Goal: Information Seeking & Learning: Learn about a topic

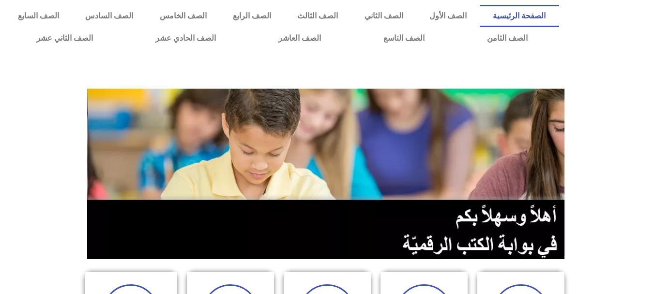
click at [648, 74] on div at bounding box center [327, 71] width 644 height 24
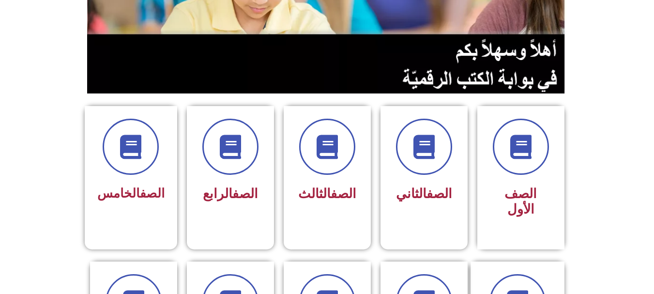
scroll to position [171, 0]
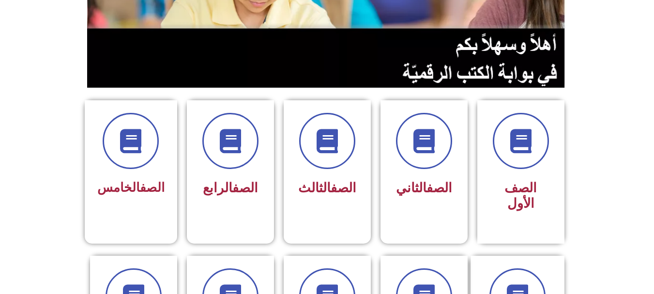
drag, startPoint x: 659, startPoint y: 74, endPoint x: 661, endPoint y: 117, distance: 43.1
click at [438, 163] on span at bounding box center [424, 141] width 62 height 62
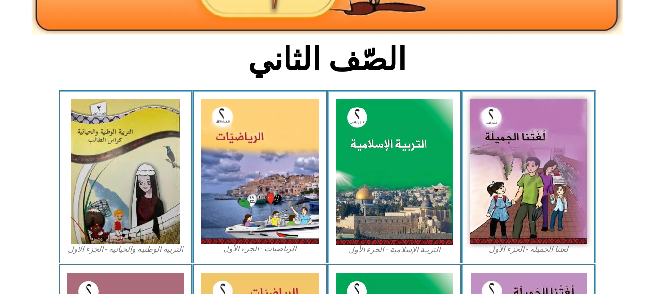
scroll to position [213, 0]
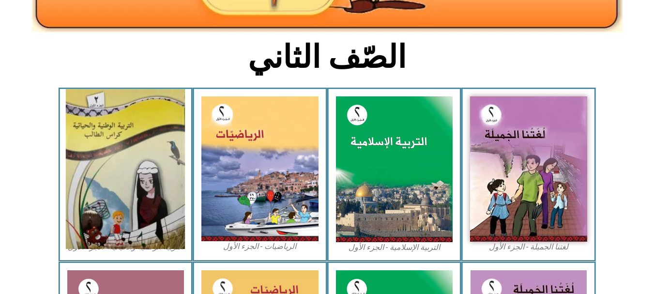
click at [116, 149] on img at bounding box center [125, 169] width 119 height 160
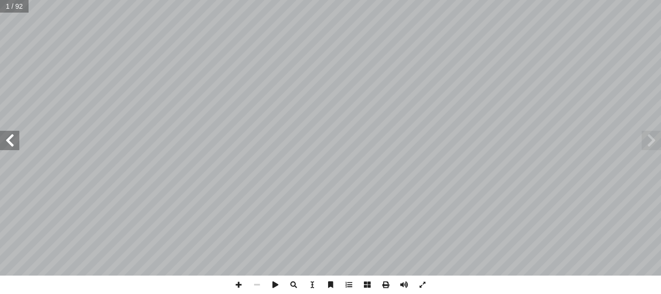
click at [15, 140] on span at bounding box center [9, 140] width 19 height 19
click at [11, 147] on span at bounding box center [9, 140] width 19 height 19
click at [237, 286] on span at bounding box center [238, 284] width 18 height 18
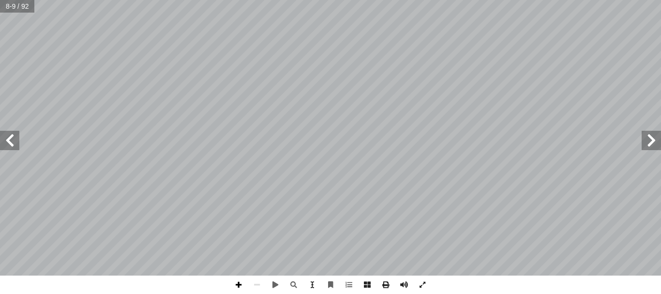
click at [237, 284] on span at bounding box center [238, 284] width 18 height 18
click at [15, 141] on span at bounding box center [9, 140] width 19 height 19
